Goal: Find specific page/section: Find specific page/section

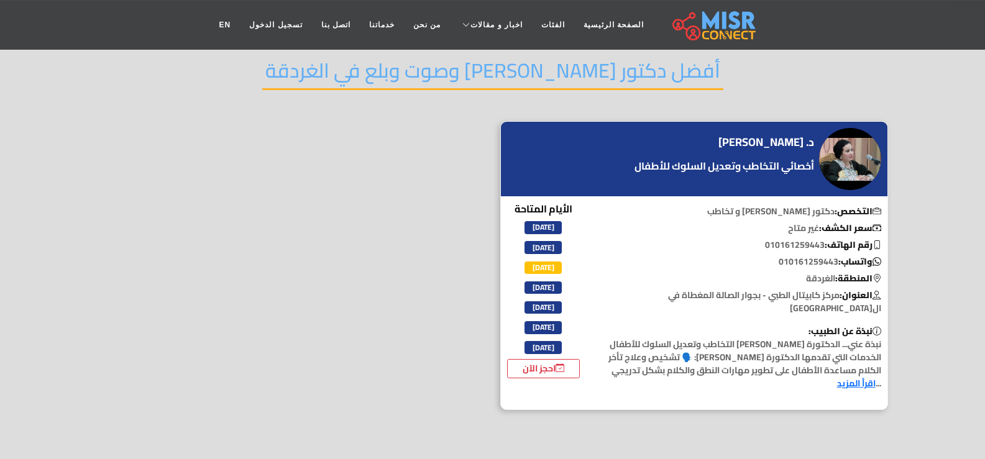
scroll to position [124, 0]
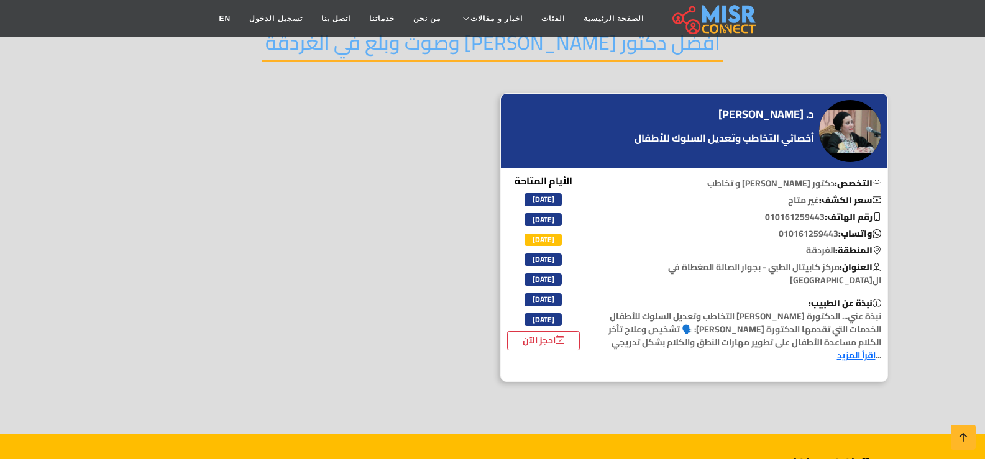
click at [837, 347] on link "اقرأ المزيد" at bounding box center [856, 355] width 39 height 16
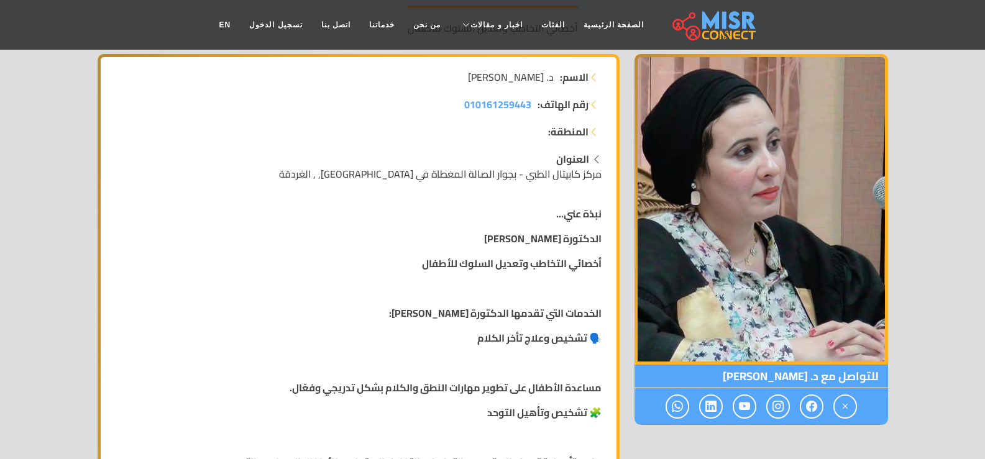
scroll to position [186, 0]
